Goal: Task Accomplishment & Management: Use online tool/utility

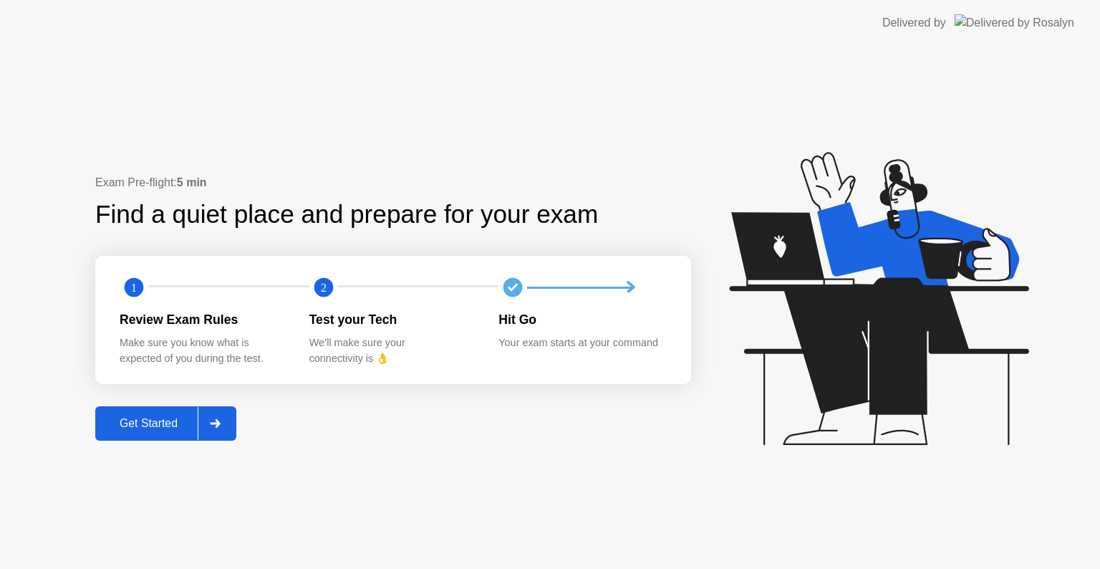
click at [152, 421] on div "Get Started" at bounding box center [149, 423] width 98 height 13
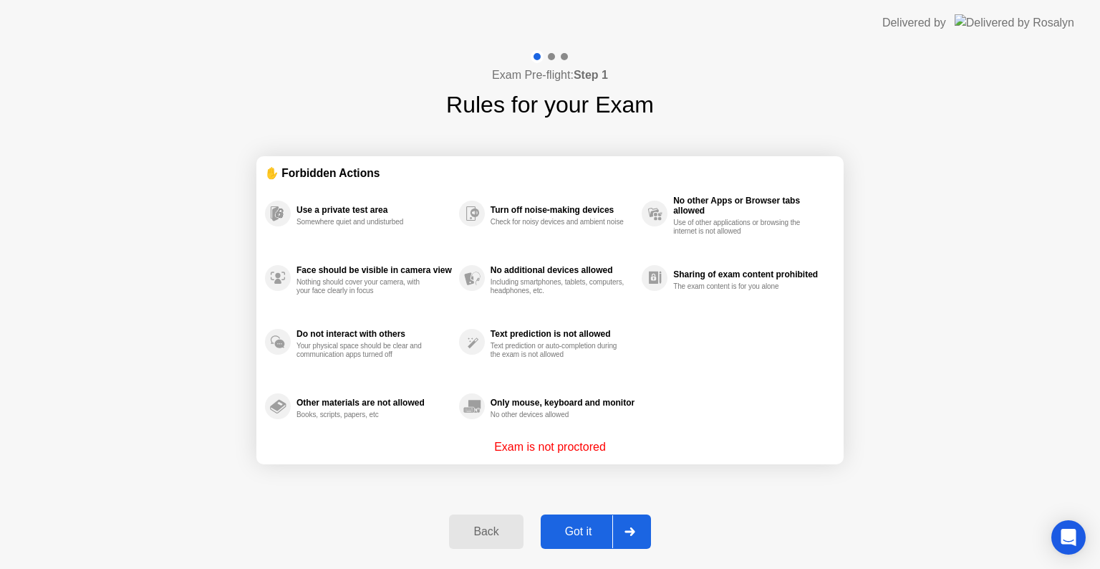
click at [579, 525] on div "Got it" at bounding box center [578, 531] width 67 height 13
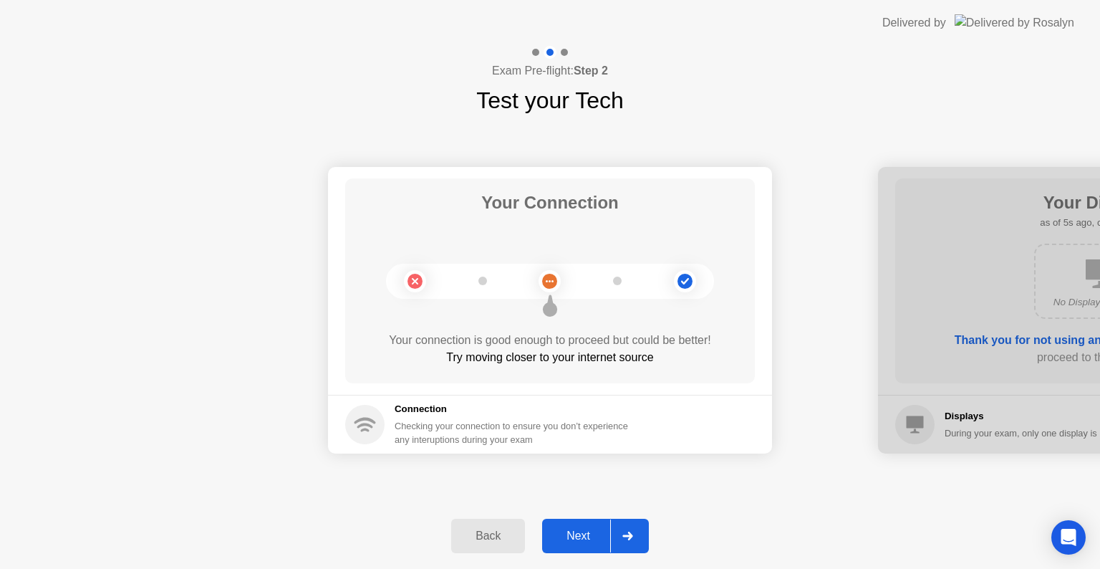
click at [504, 541] on div "Back" at bounding box center [488, 535] width 65 height 13
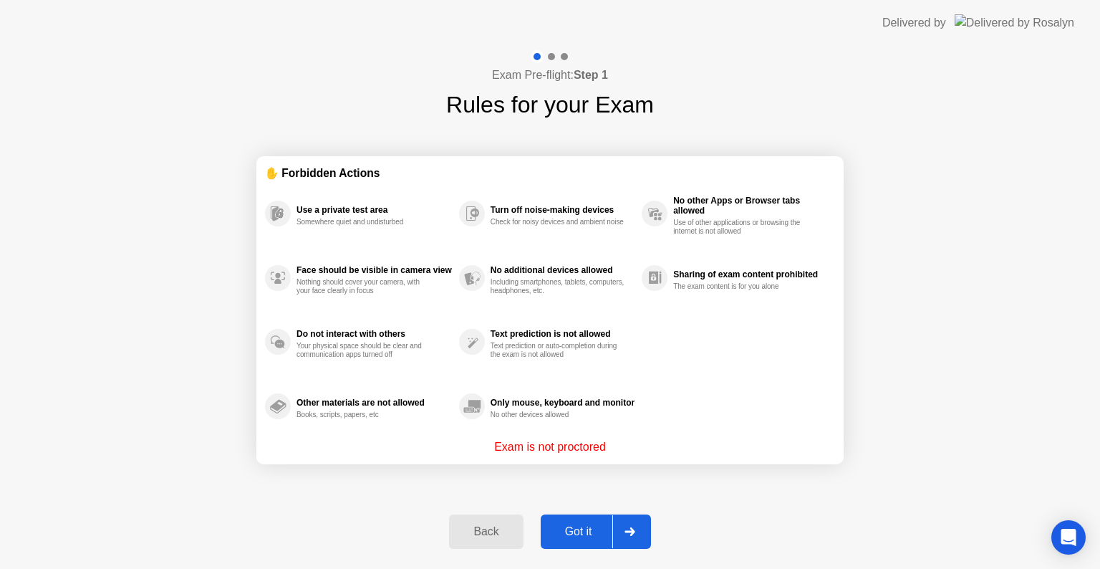
click at [574, 533] on div "Got it" at bounding box center [578, 531] width 67 height 13
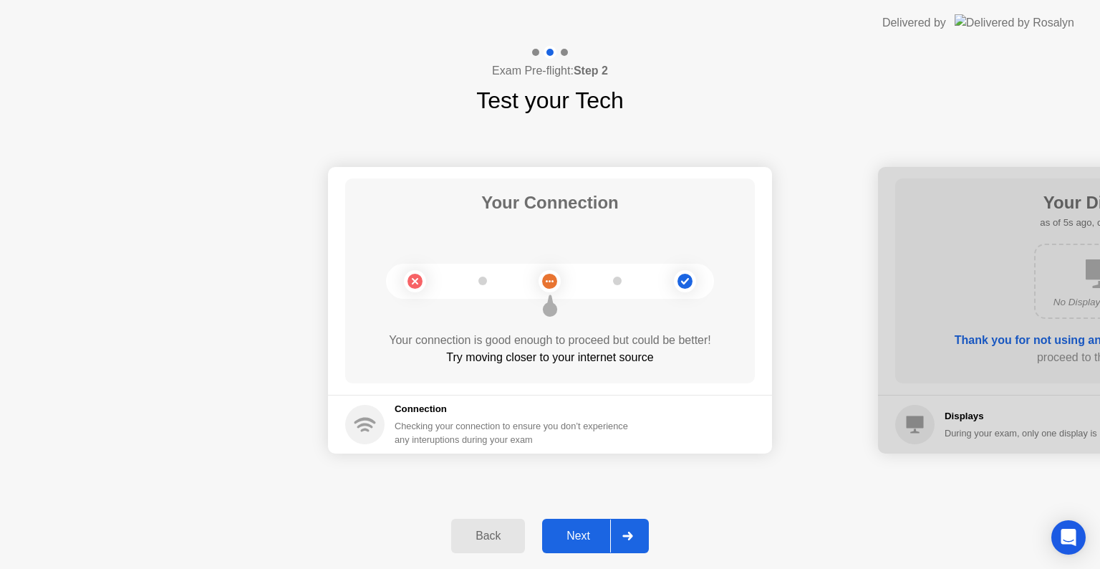
click at [574, 533] on div "Next" at bounding box center [579, 535] width 64 height 13
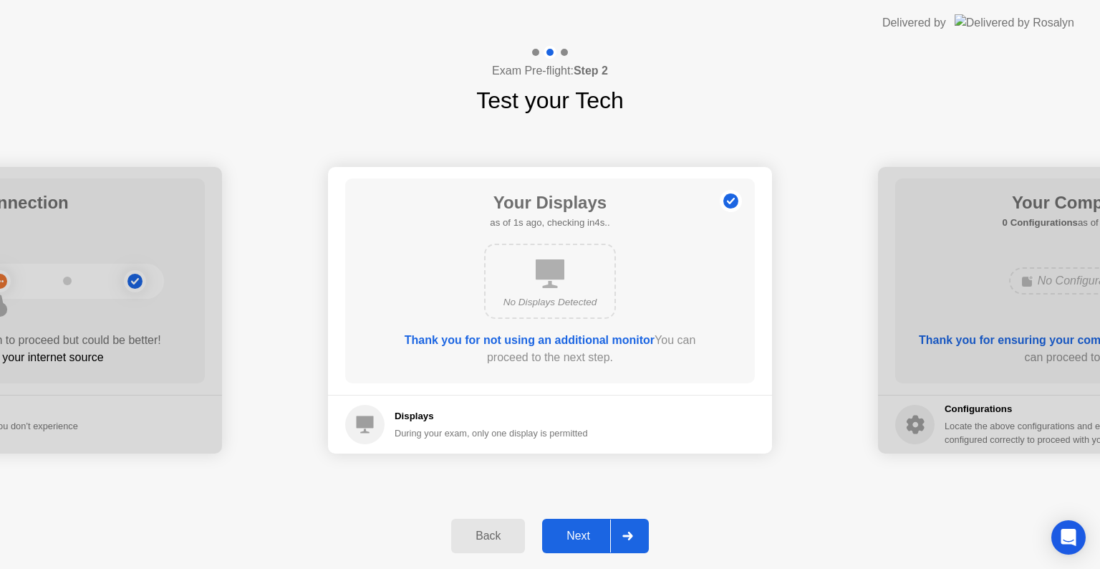
click at [574, 533] on div "Next" at bounding box center [579, 535] width 64 height 13
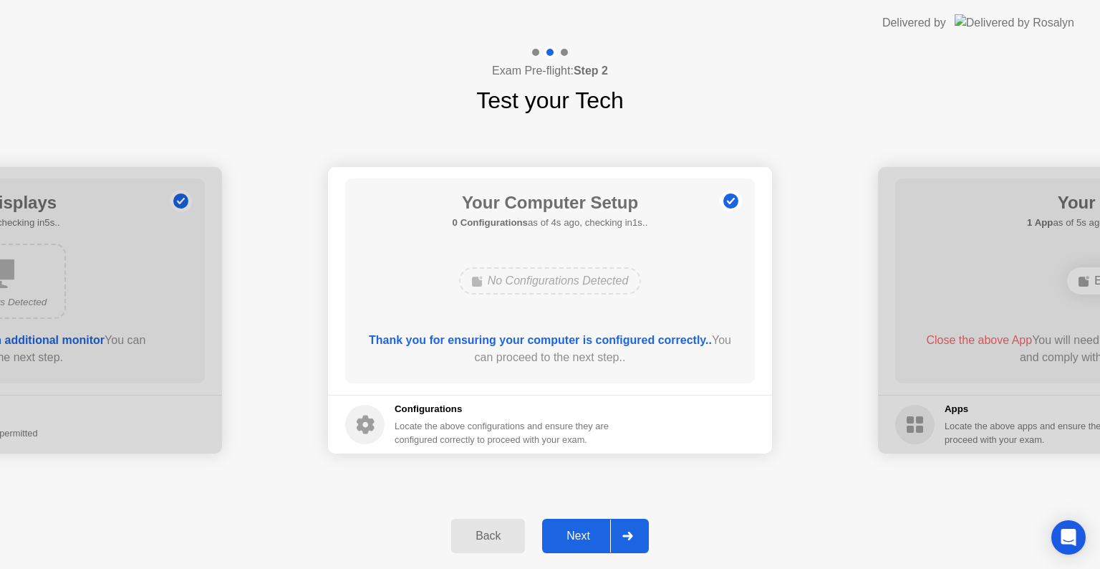
click at [574, 533] on div "Next" at bounding box center [579, 535] width 64 height 13
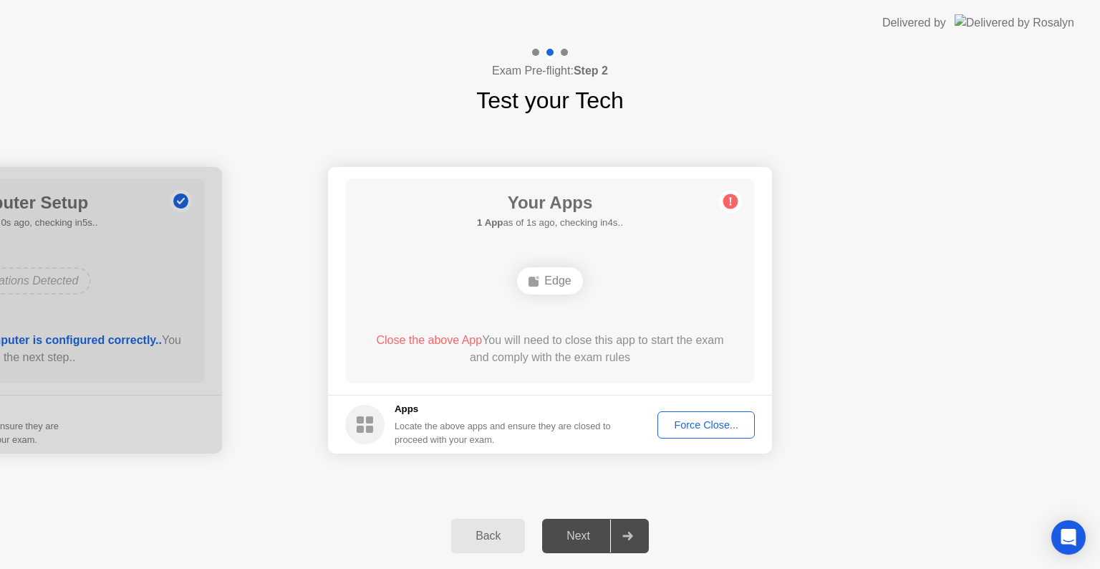
click at [719, 424] on div "Force Close..." at bounding box center [706, 424] width 87 height 11
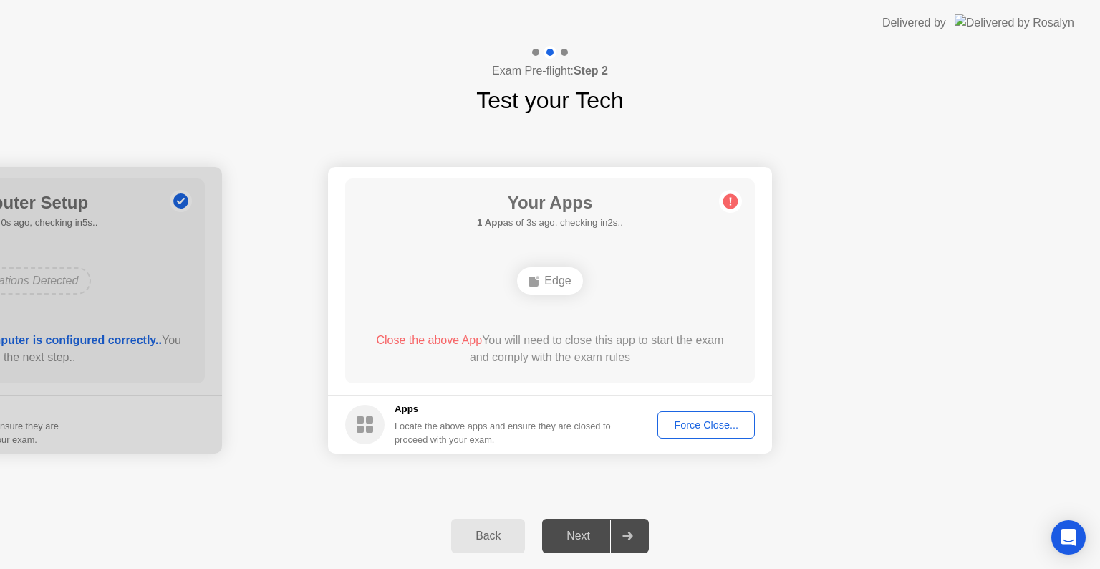
click at [699, 433] on button "Force Close..." at bounding box center [706, 424] width 97 height 27
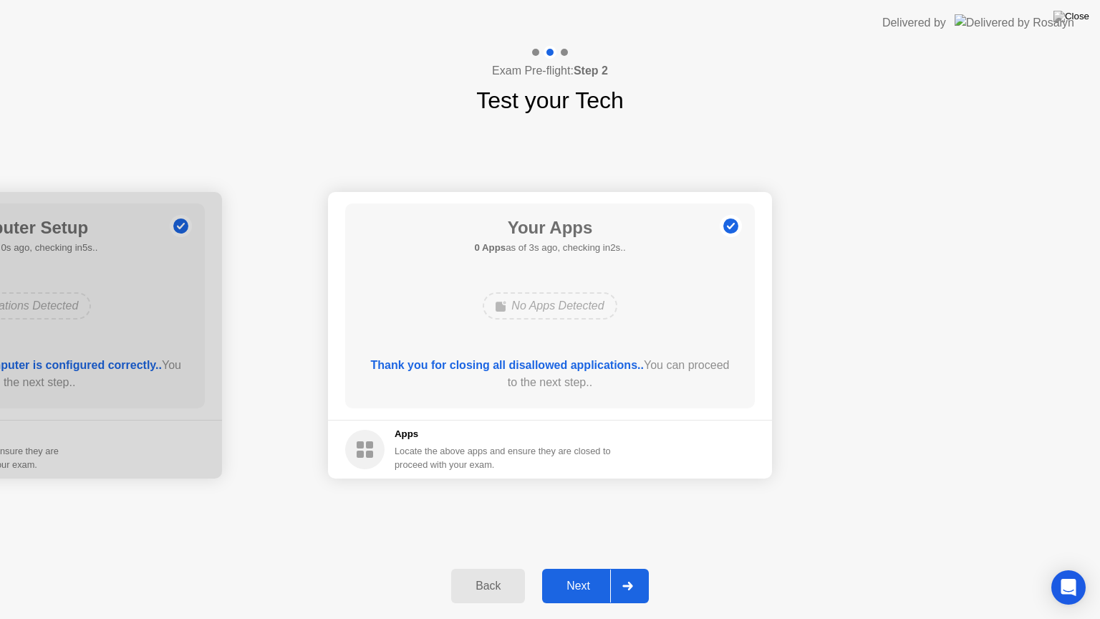
click at [582, 568] on div "Next" at bounding box center [579, 585] width 64 height 13
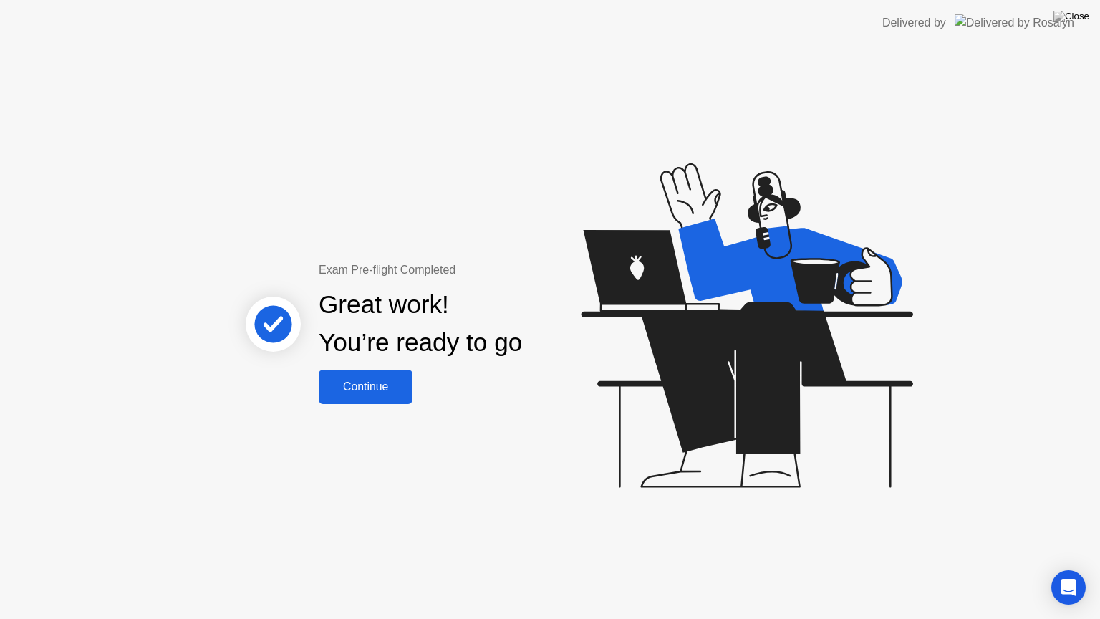
click at [381, 388] on div "Continue" at bounding box center [365, 386] width 85 height 13
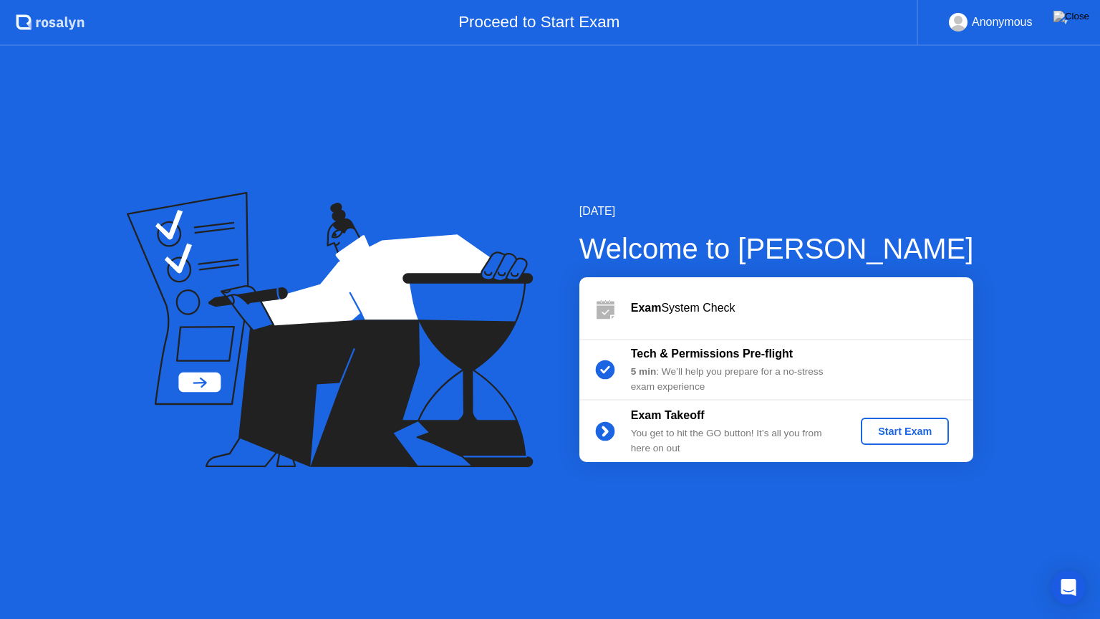
click at [923, 430] on div "Start Exam" at bounding box center [905, 430] width 77 height 11
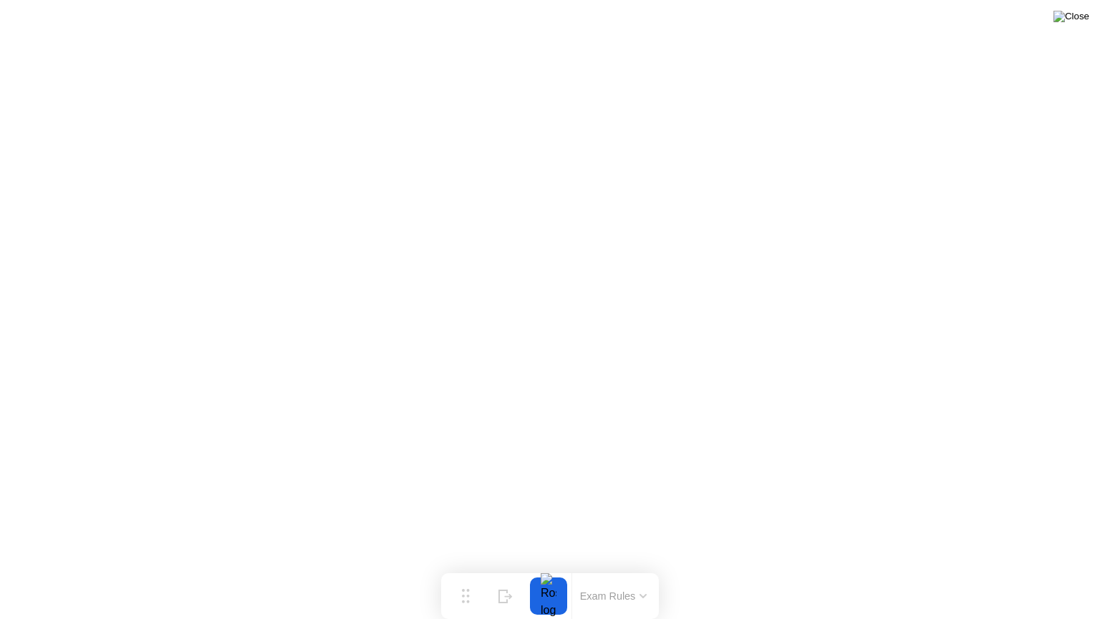
click at [1081, 21] on img at bounding box center [1072, 16] width 36 height 11
